Goal: Task Accomplishment & Management: Manage account settings

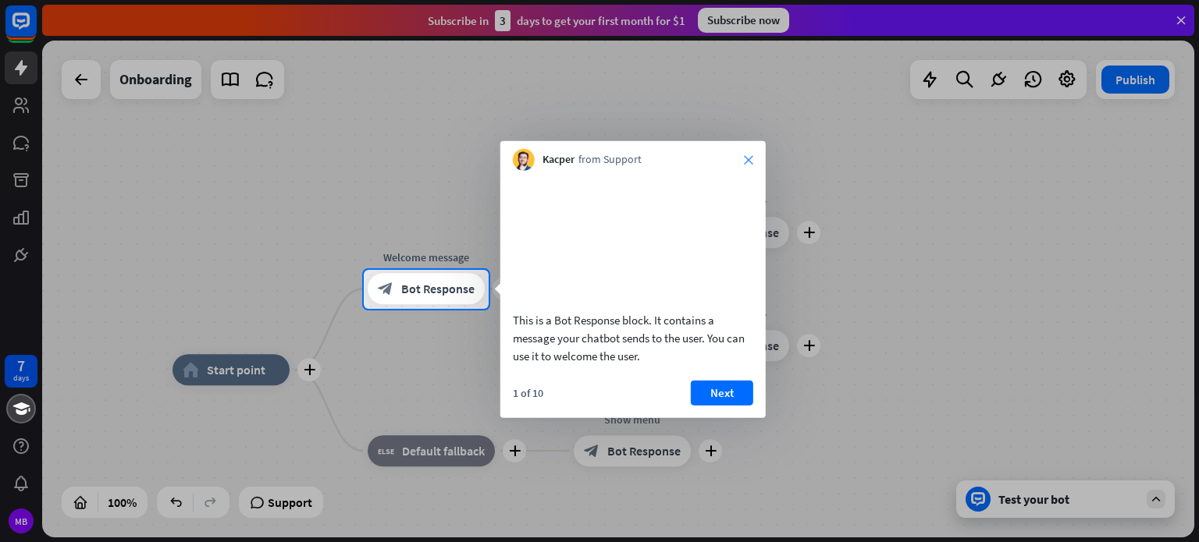
click at [744, 156] on icon "close" at bounding box center [748, 159] width 9 height 9
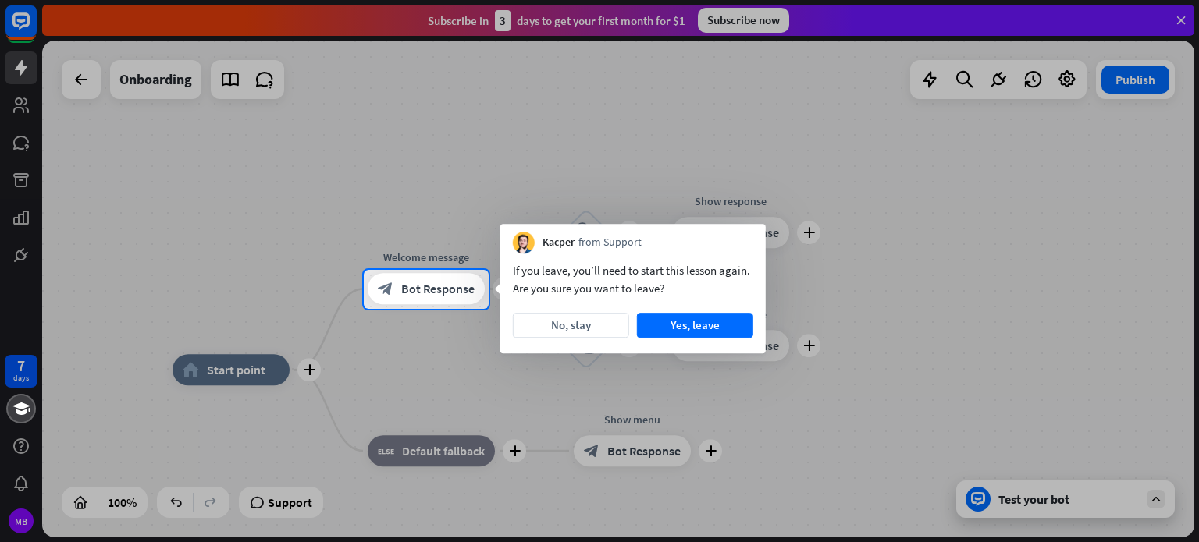
click at [1179, 21] on div at bounding box center [599, 135] width 1199 height 270
click at [20, 14] on div at bounding box center [599, 135] width 1199 height 270
click at [15, 115] on div at bounding box center [599, 135] width 1199 height 270
click at [1176, 21] on div at bounding box center [599, 135] width 1199 height 270
drag, startPoint x: 27, startPoint y: 528, endPoint x: 20, endPoint y: 484, distance: 44.1
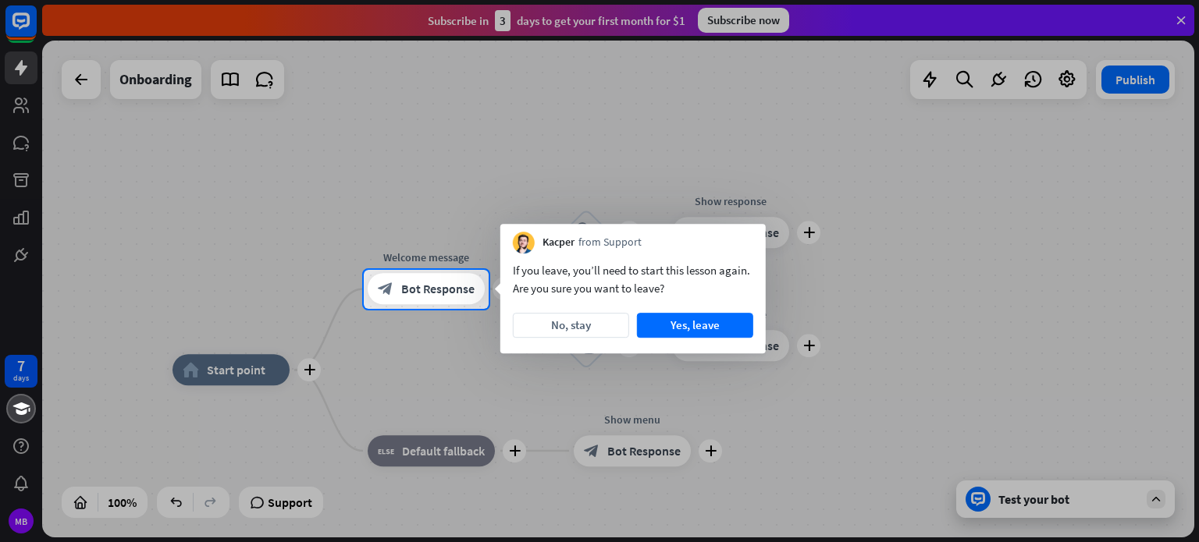
click at [25, 517] on div at bounding box center [599, 426] width 1199 height 234
click at [22, 376] on div at bounding box center [599, 426] width 1199 height 234
click at [31, 376] on div at bounding box center [599, 426] width 1199 height 234
click at [11, 250] on div at bounding box center [599, 135] width 1199 height 270
click at [15, 27] on div at bounding box center [599, 135] width 1199 height 270
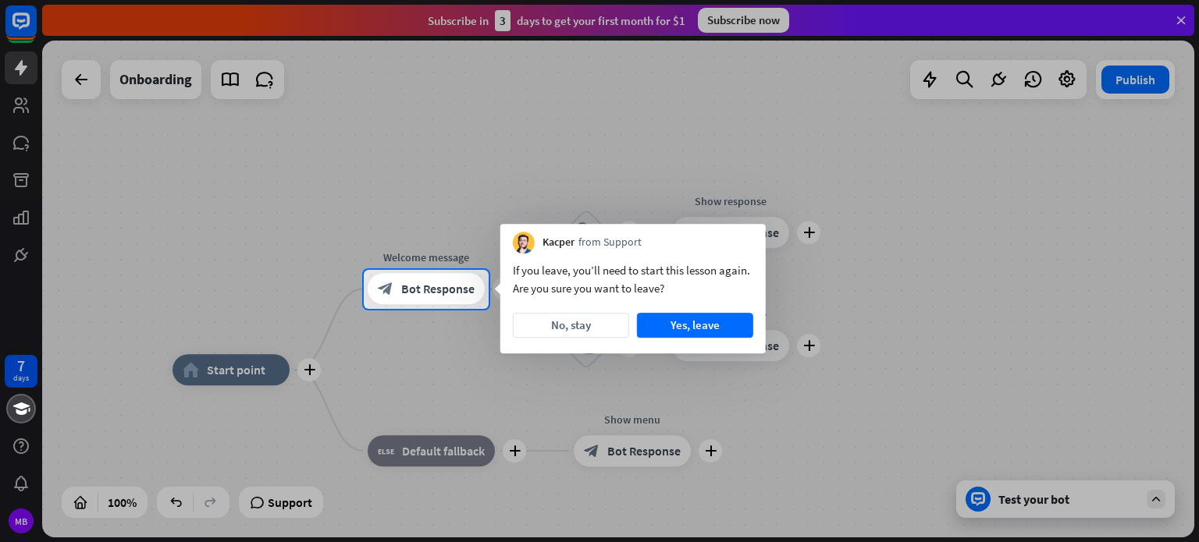
click at [1181, 21] on div at bounding box center [599, 135] width 1199 height 270
click at [1124, 82] on div at bounding box center [599, 135] width 1199 height 270
click at [1159, 492] on div at bounding box center [599, 426] width 1199 height 234
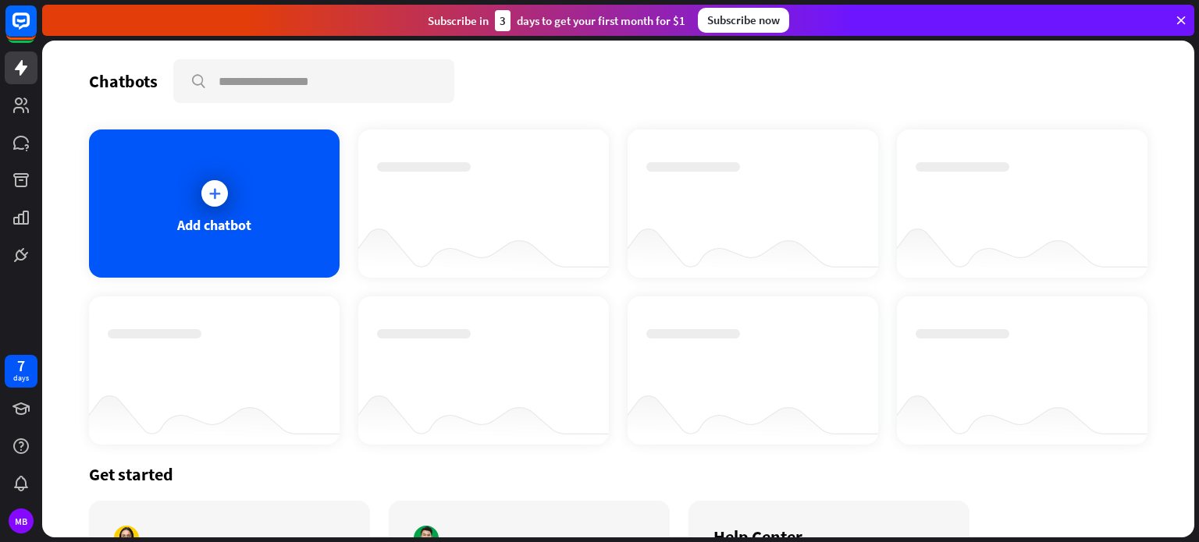
click at [1182, 19] on icon at bounding box center [1181, 20] width 14 height 14
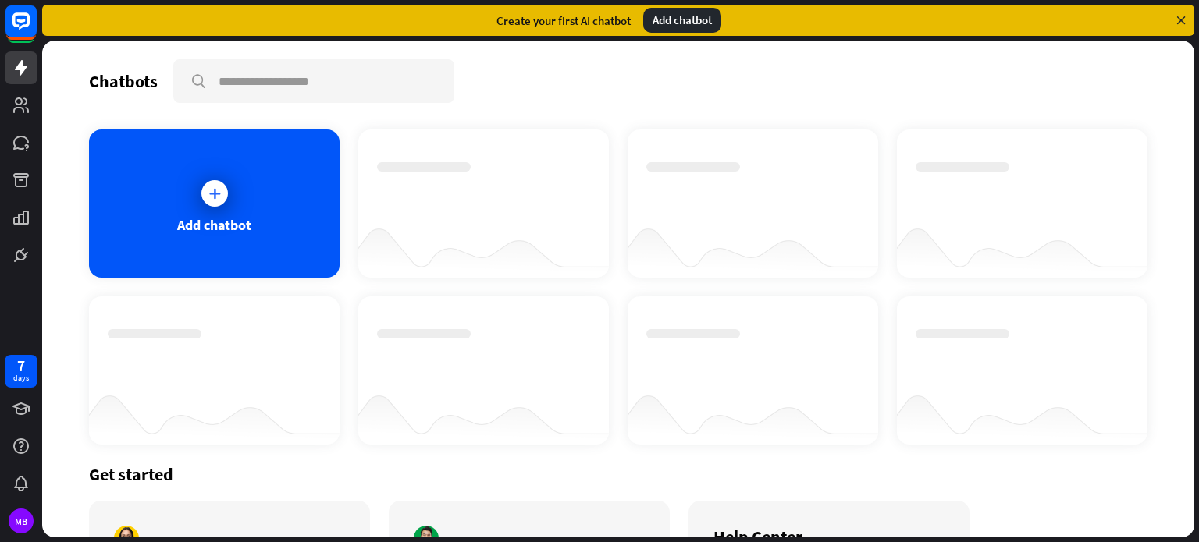
click at [1182, 19] on icon at bounding box center [1181, 20] width 14 height 14
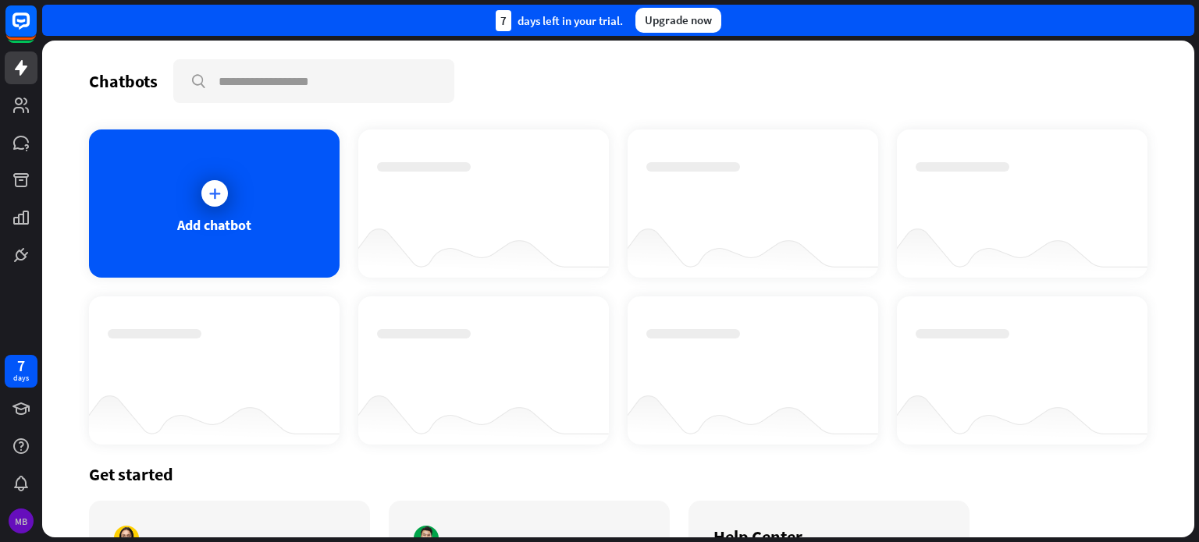
click at [16, 524] on div "MB" at bounding box center [21, 521] width 25 height 25
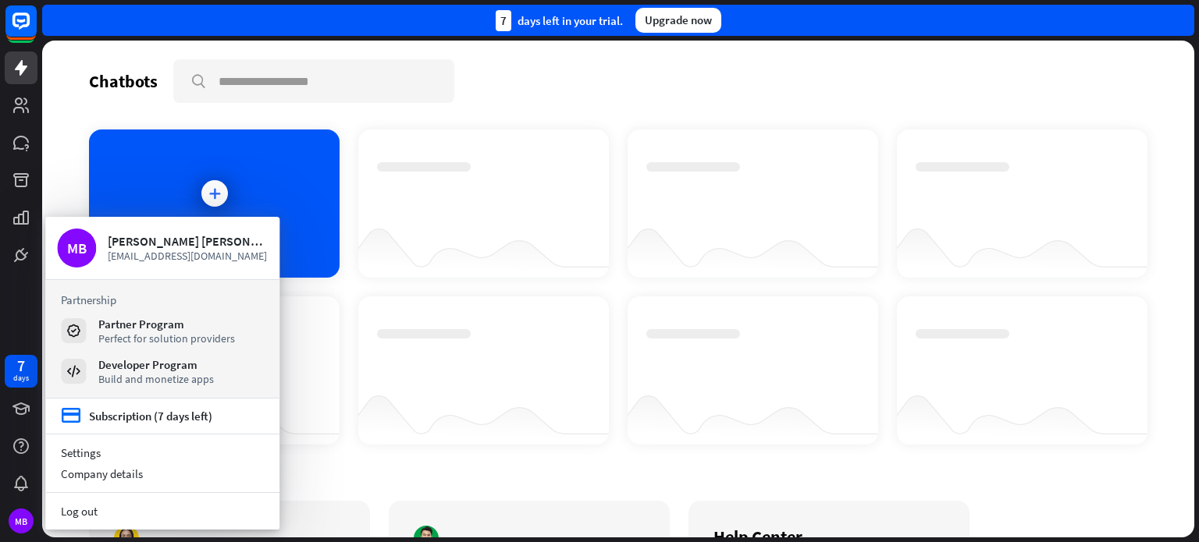
click at [192, 15] on div "7 days left in your trial. Upgrade now" at bounding box center [618, 20] width 1152 height 31
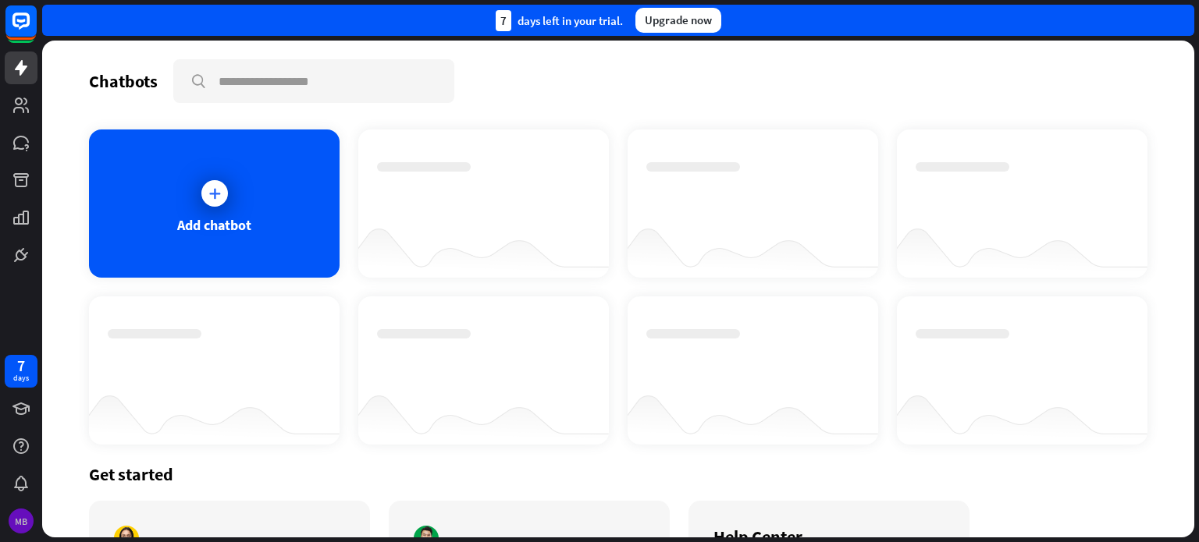
click at [11, 527] on div "MB" at bounding box center [21, 521] width 25 height 25
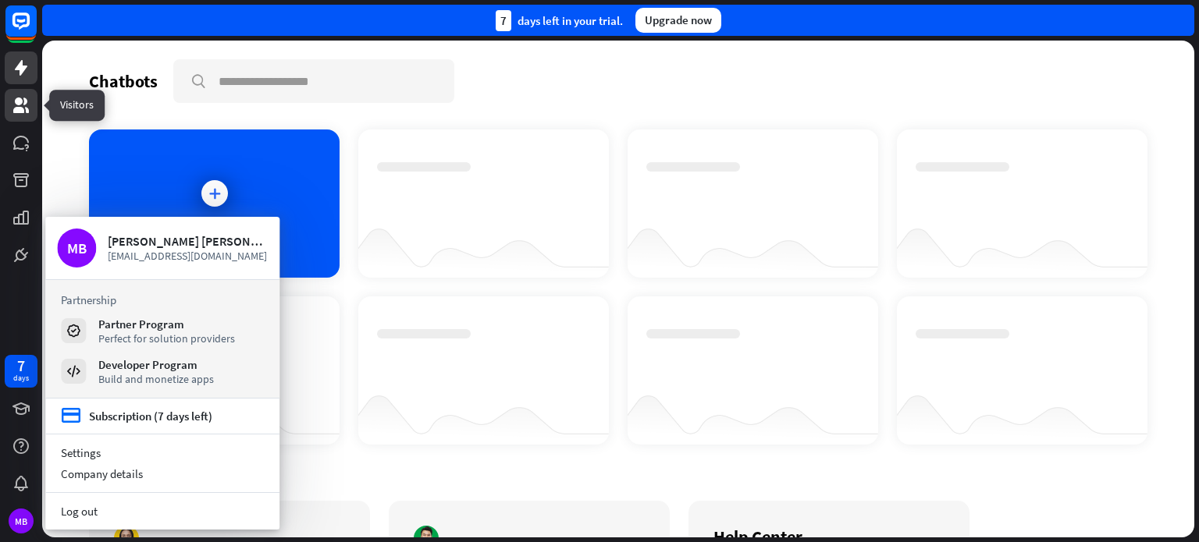
click at [12, 112] on icon at bounding box center [21, 105] width 19 height 19
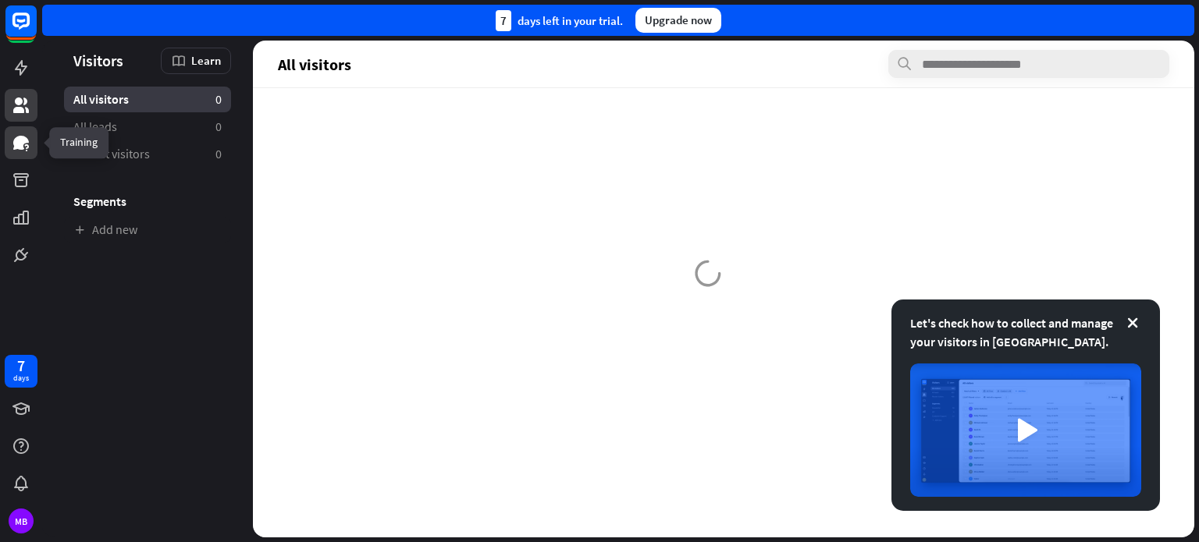
click at [15, 136] on icon at bounding box center [21, 142] width 19 height 19
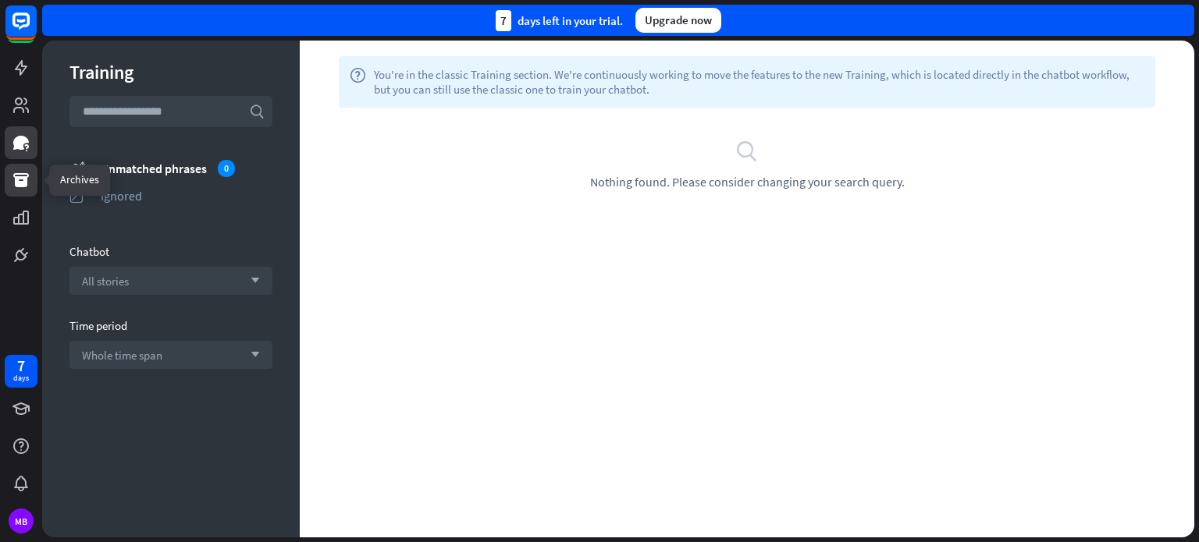
click at [16, 179] on icon at bounding box center [21, 180] width 16 height 14
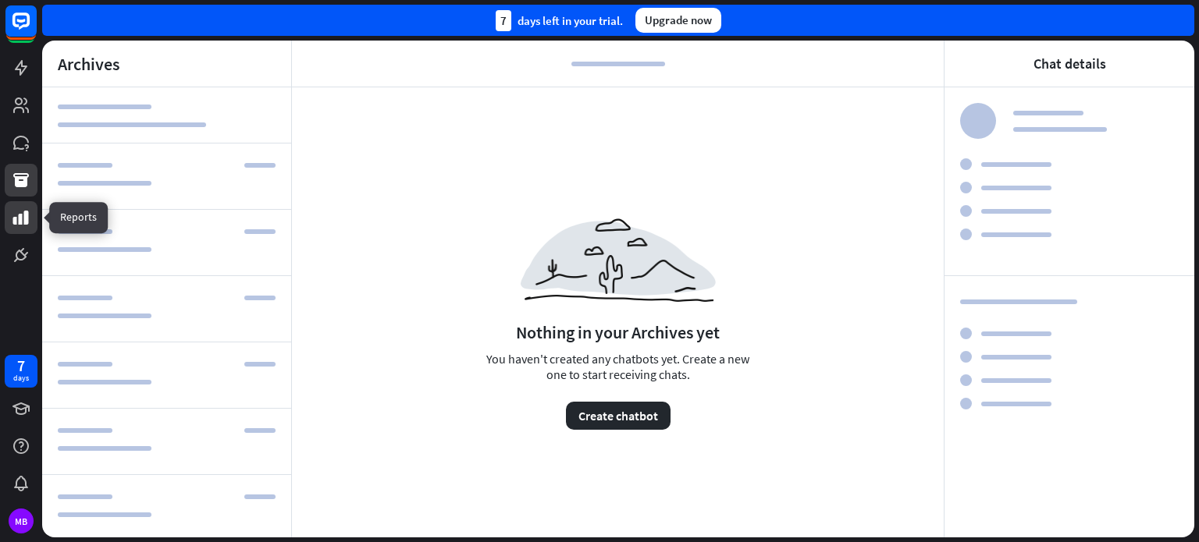
click at [25, 212] on icon at bounding box center [21, 218] width 16 height 14
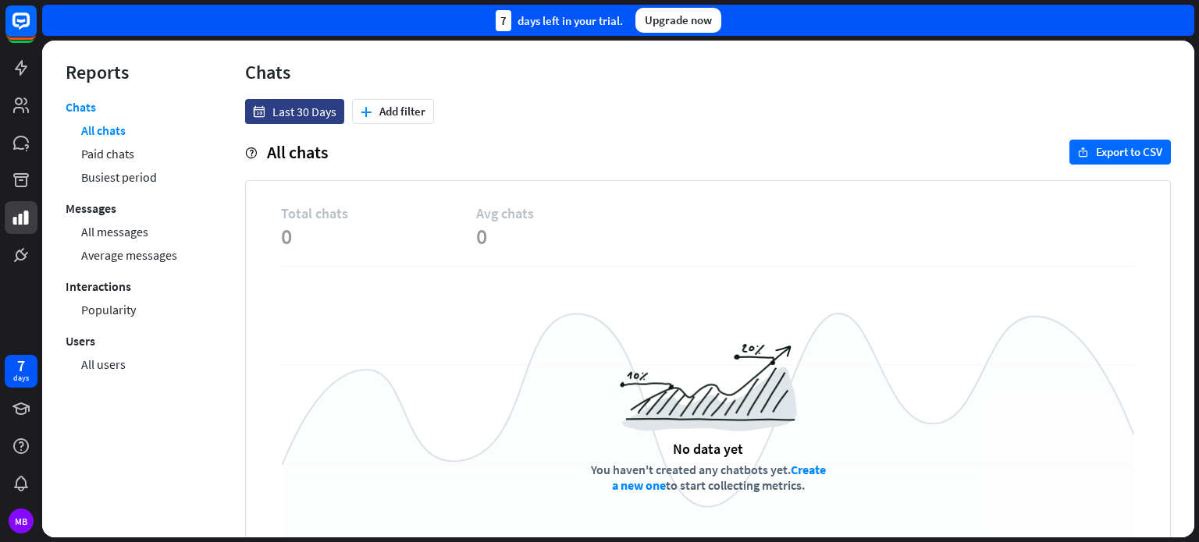
click at [702, 21] on div "Upgrade now" at bounding box center [678, 20] width 86 height 25
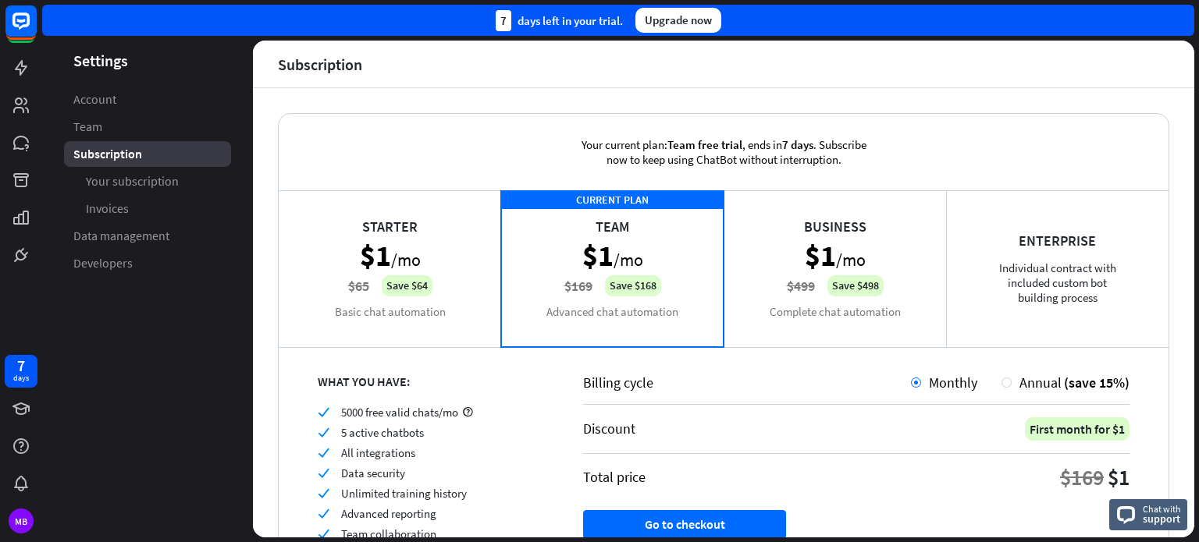
scroll to position [115, 0]
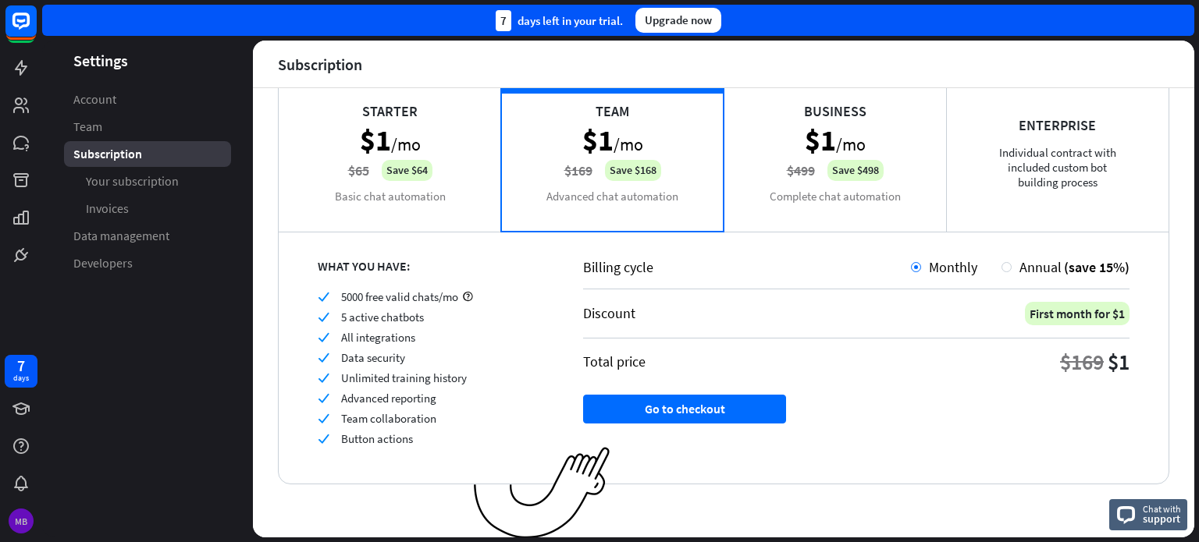
click at [12, 516] on div "MB" at bounding box center [21, 521] width 25 height 25
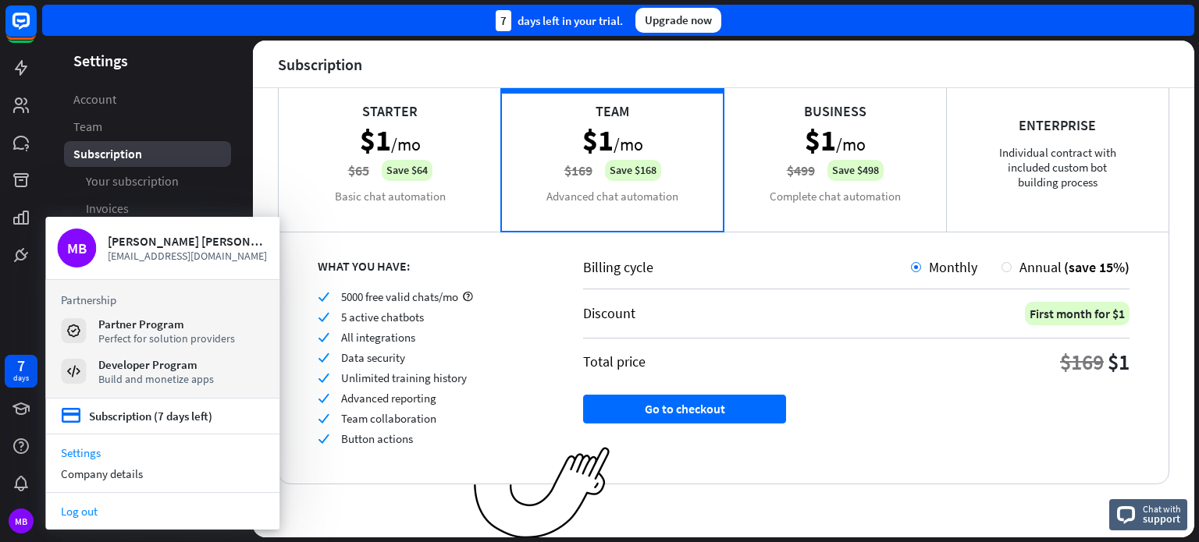
click at [67, 510] on link "Log out" at bounding box center [162, 511] width 234 height 21
